Goal: Task Accomplishment & Management: Manage account settings

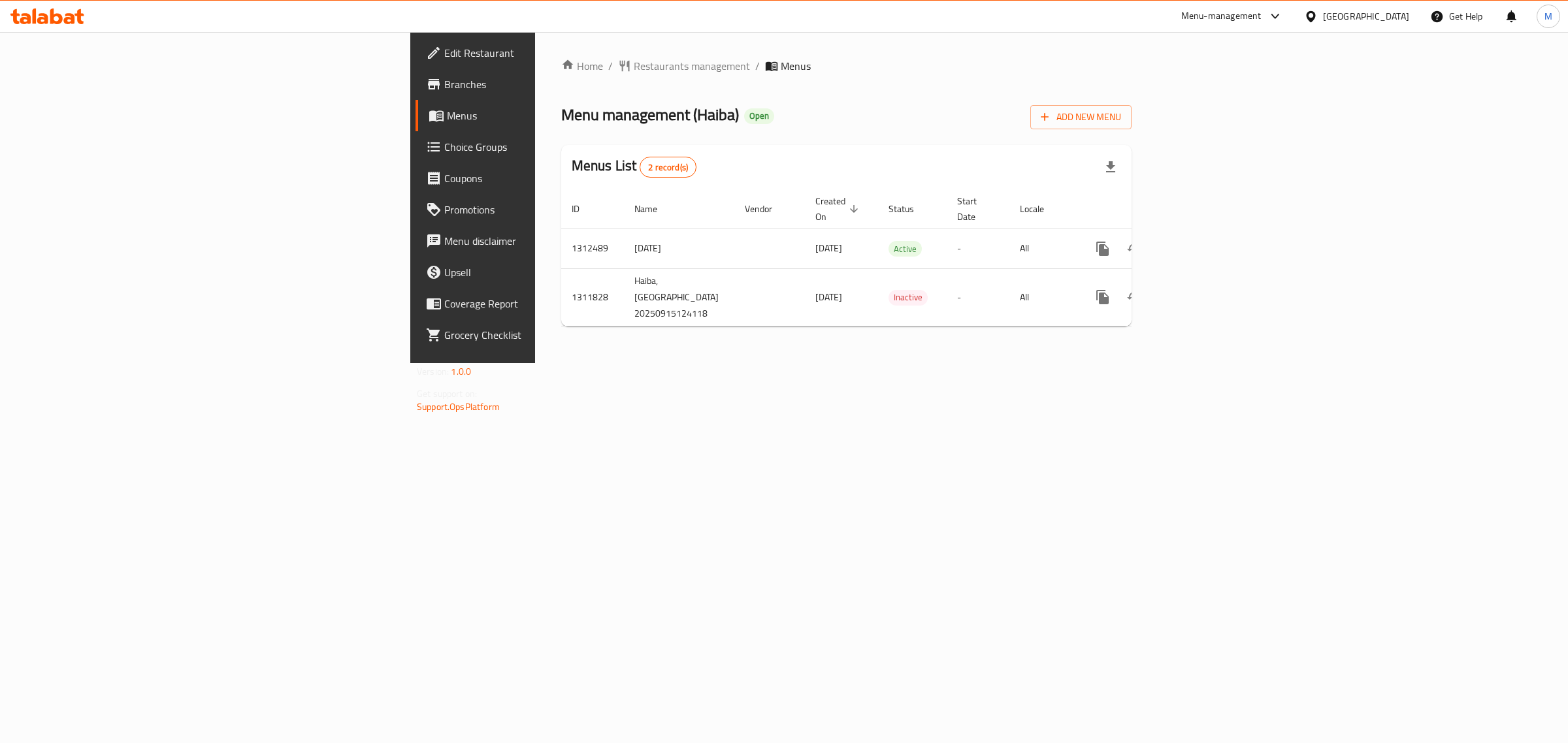
click at [444, 89] on span "Branches" at bounding box center [552, 84] width 217 height 15
click at [1205, 241] on icon "enhanced table" at bounding box center [1196, 249] width 15 height 15
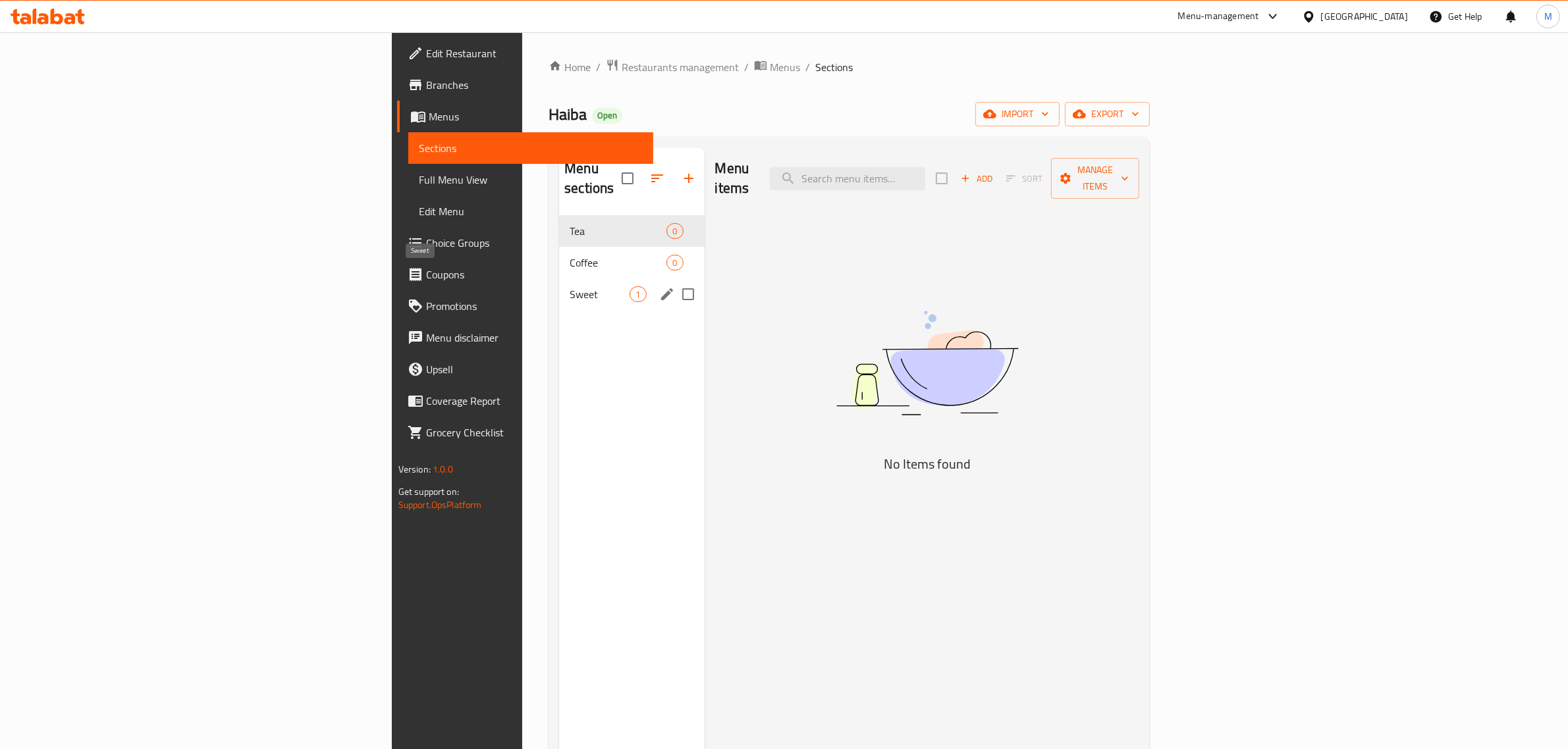
click at [570, 287] on span "Sweet" at bounding box center [599, 294] width 60 height 15
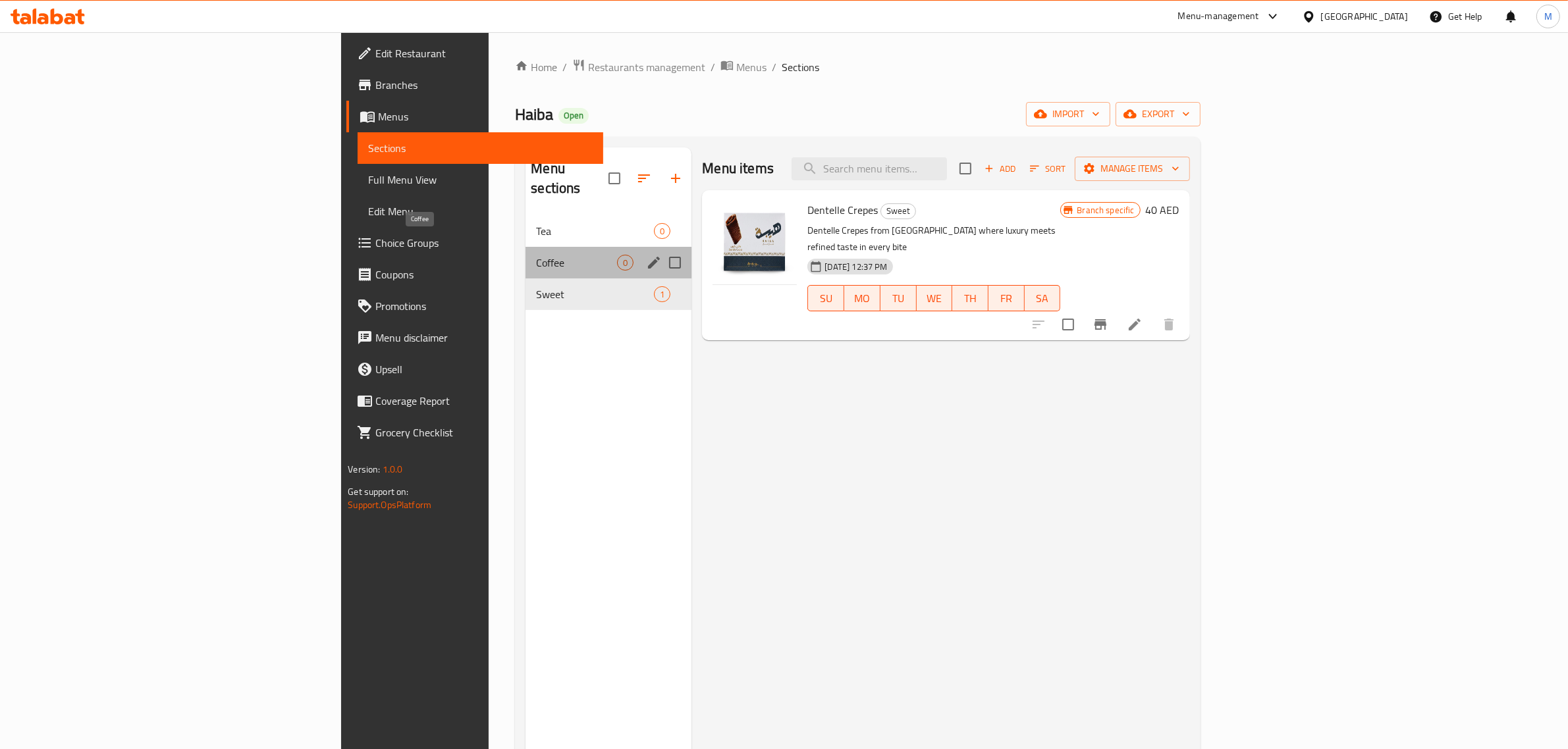
click at [536, 255] on span "Coffee" at bounding box center [576, 263] width 81 height 15
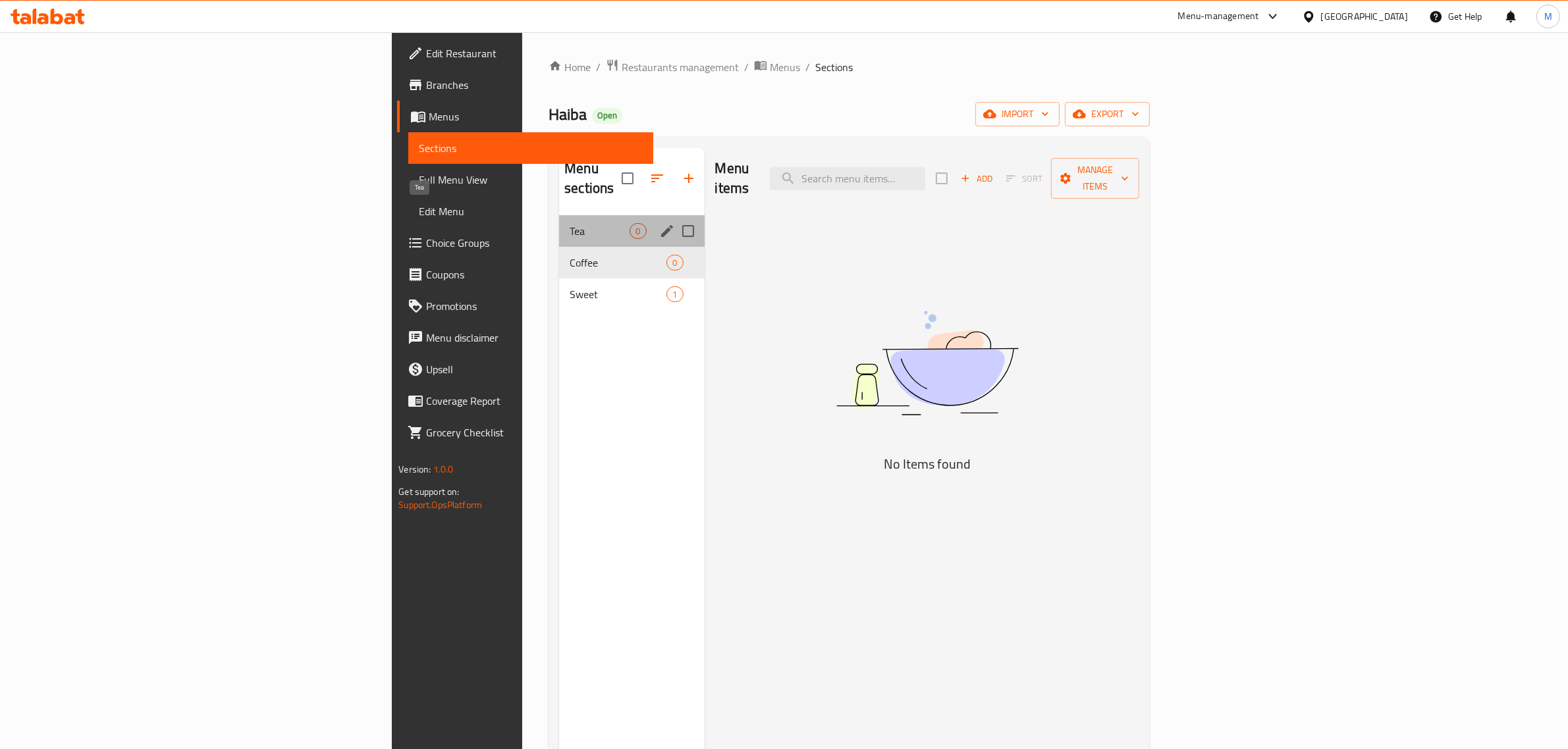
click at [570, 223] on span "Tea" at bounding box center [599, 231] width 60 height 15
click at [559, 247] on div "Coffee 0" at bounding box center [632, 263] width 145 height 32
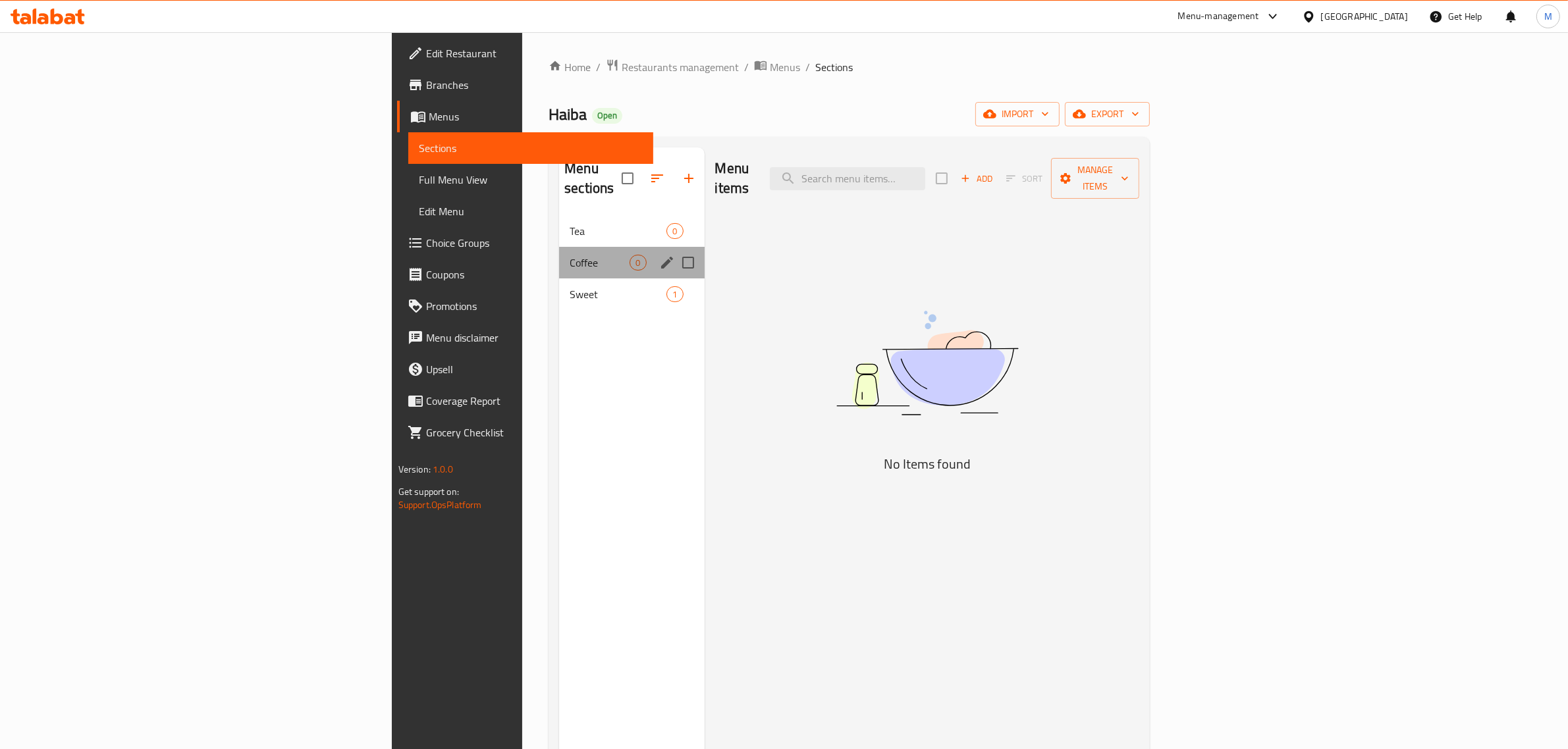
click at [559, 256] on div "Coffee 0" at bounding box center [632, 263] width 145 height 32
click at [570, 287] on span "Sweet" at bounding box center [599, 294] width 60 height 15
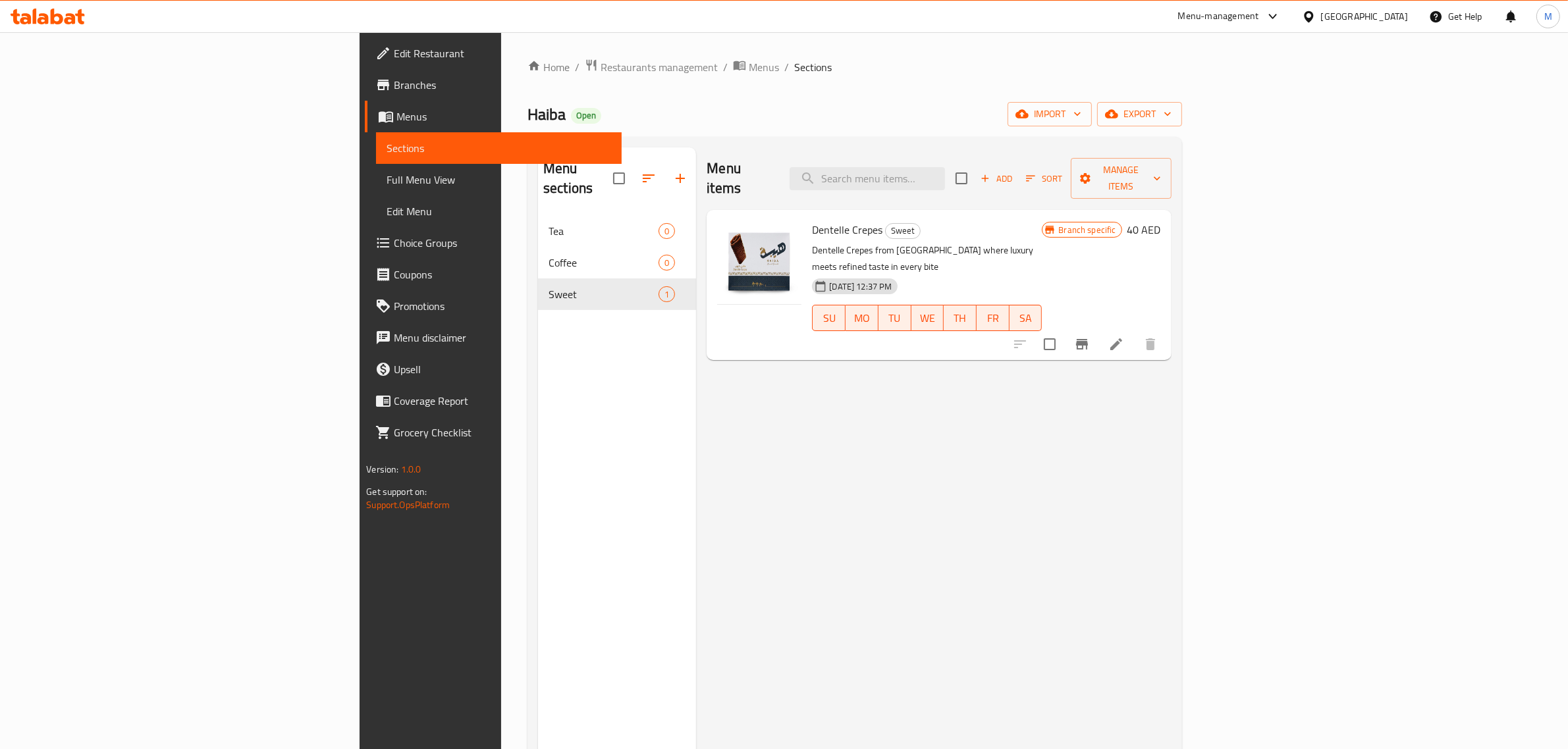
click at [394, 56] on span "Edit Restaurant" at bounding box center [502, 54] width 218 height 15
